Goal: Information Seeking & Learning: Learn about a topic

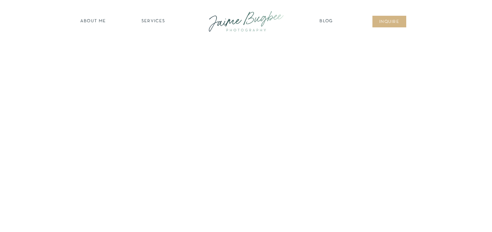
click at [156, 22] on nav "SERVICES" at bounding box center [153, 21] width 39 height 7
click at [151, 58] on nav "families" at bounding box center [153, 59] width 52 height 6
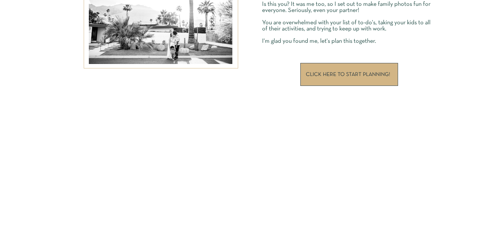
scroll to position [2088, 0]
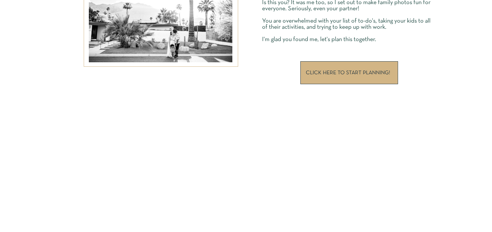
click at [322, 71] on p "CLICK HERE TO START PLANNING!" at bounding box center [349, 72] width 86 height 5
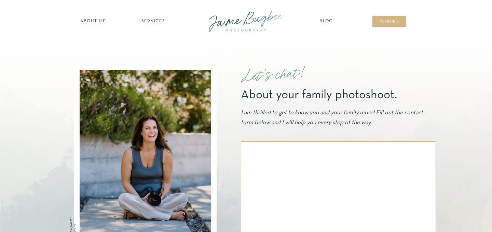
click at [154, 24] on nav "SERVICES" at bounding box center [153, 21] width 39 height 7
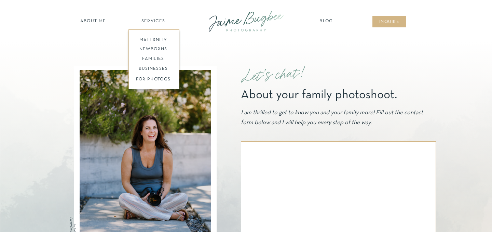
click at [95, 19] on nav "about ME" at bounding box center [93, 21] width 30 height 7
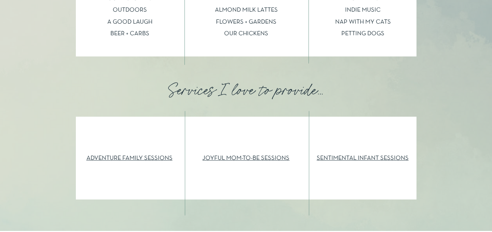
scroll to position [717, 0]
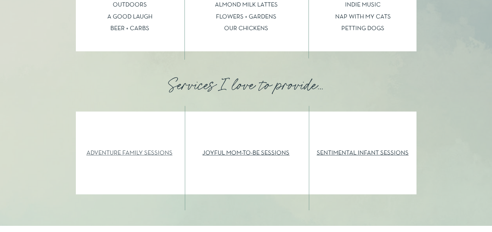
click at [163, 154] on link "ADVENTURE FAMILY SESSIONS" at bounding box center [129, 153] width 86 height 6
